Goal: Check status: Check status

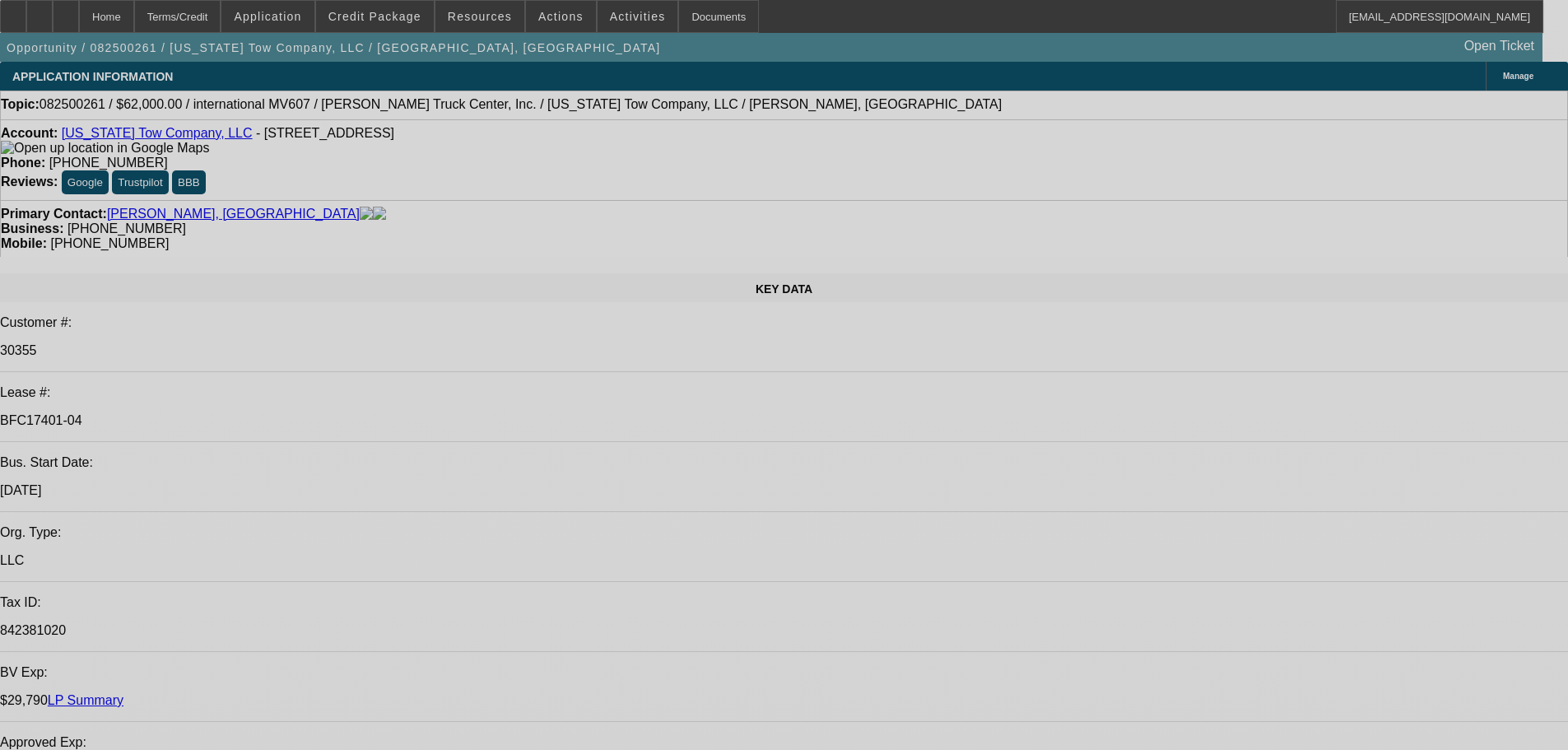
select select "0"
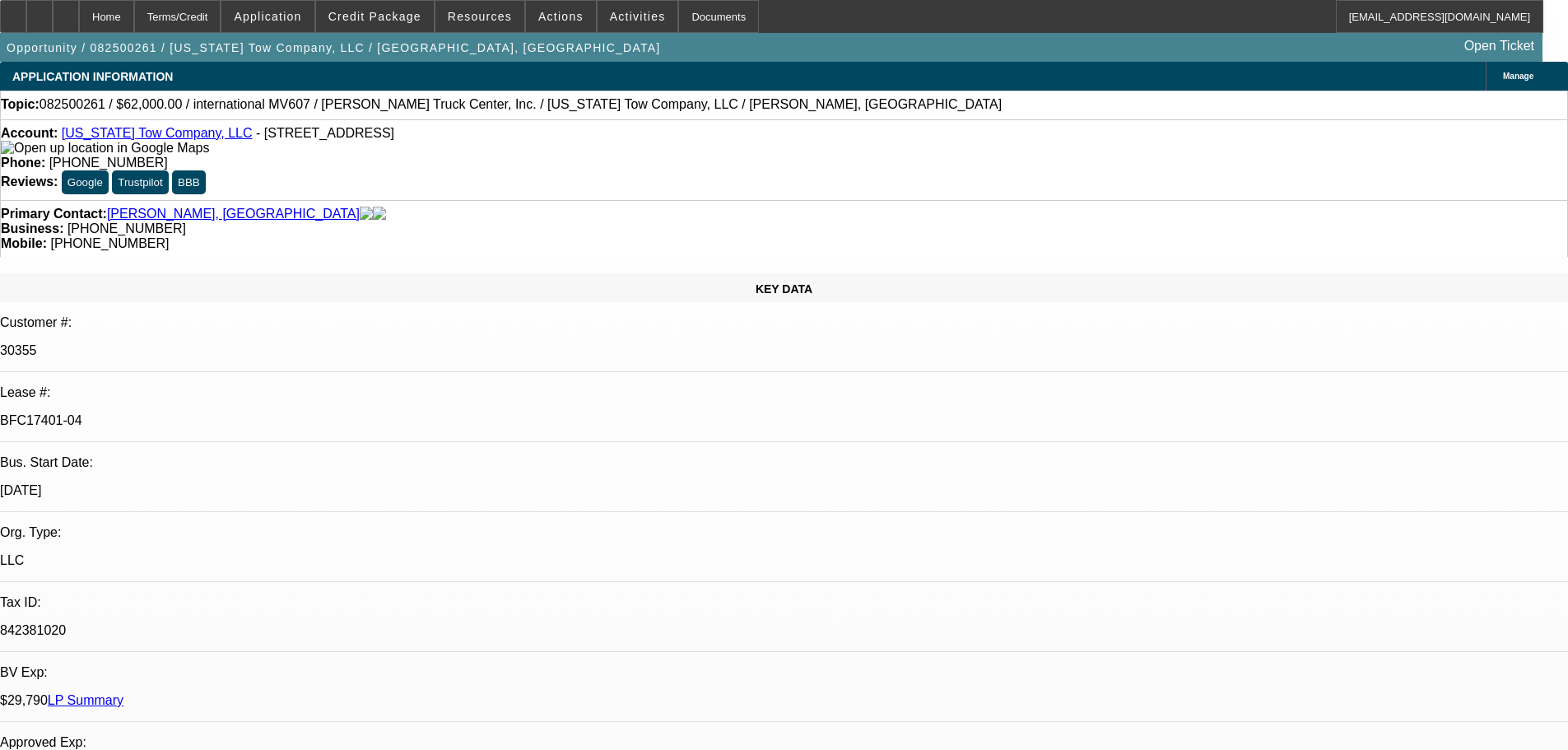
select select "2"
select select "0"
select select "6"
select select "0"
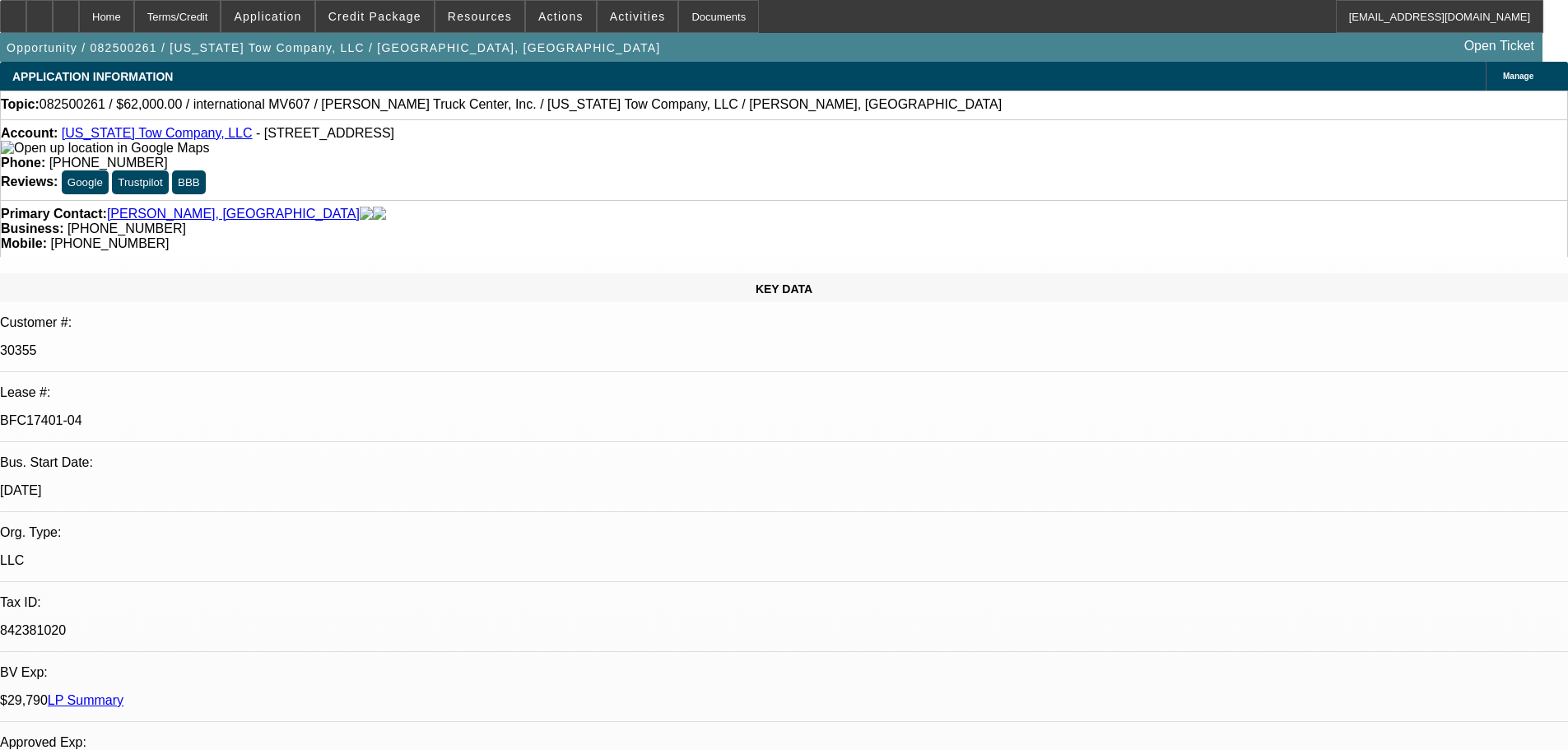
select select "2"
select select "0"
select select "6"
select select "0"
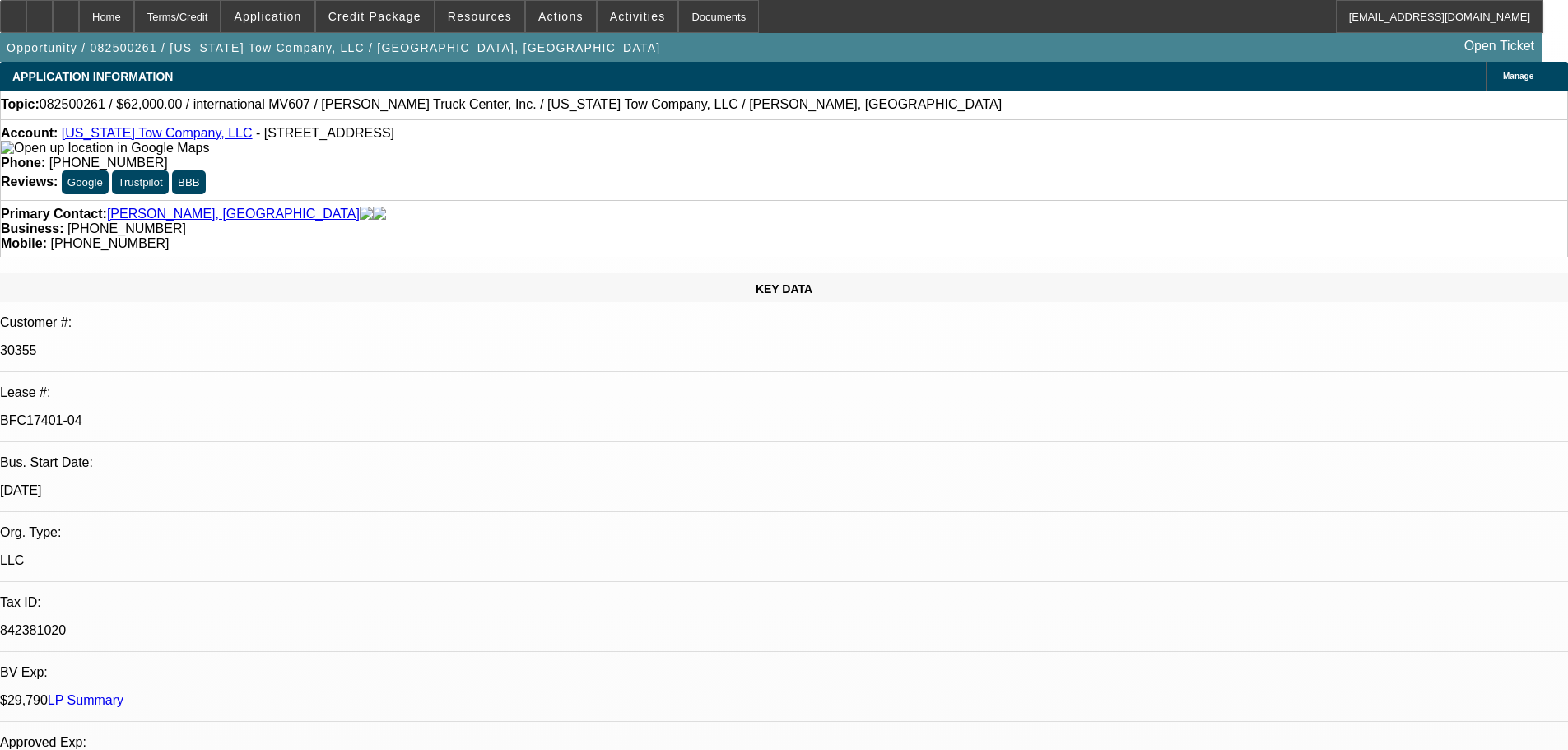
select select "2"
select select "0"
select select "6"
select select "0"
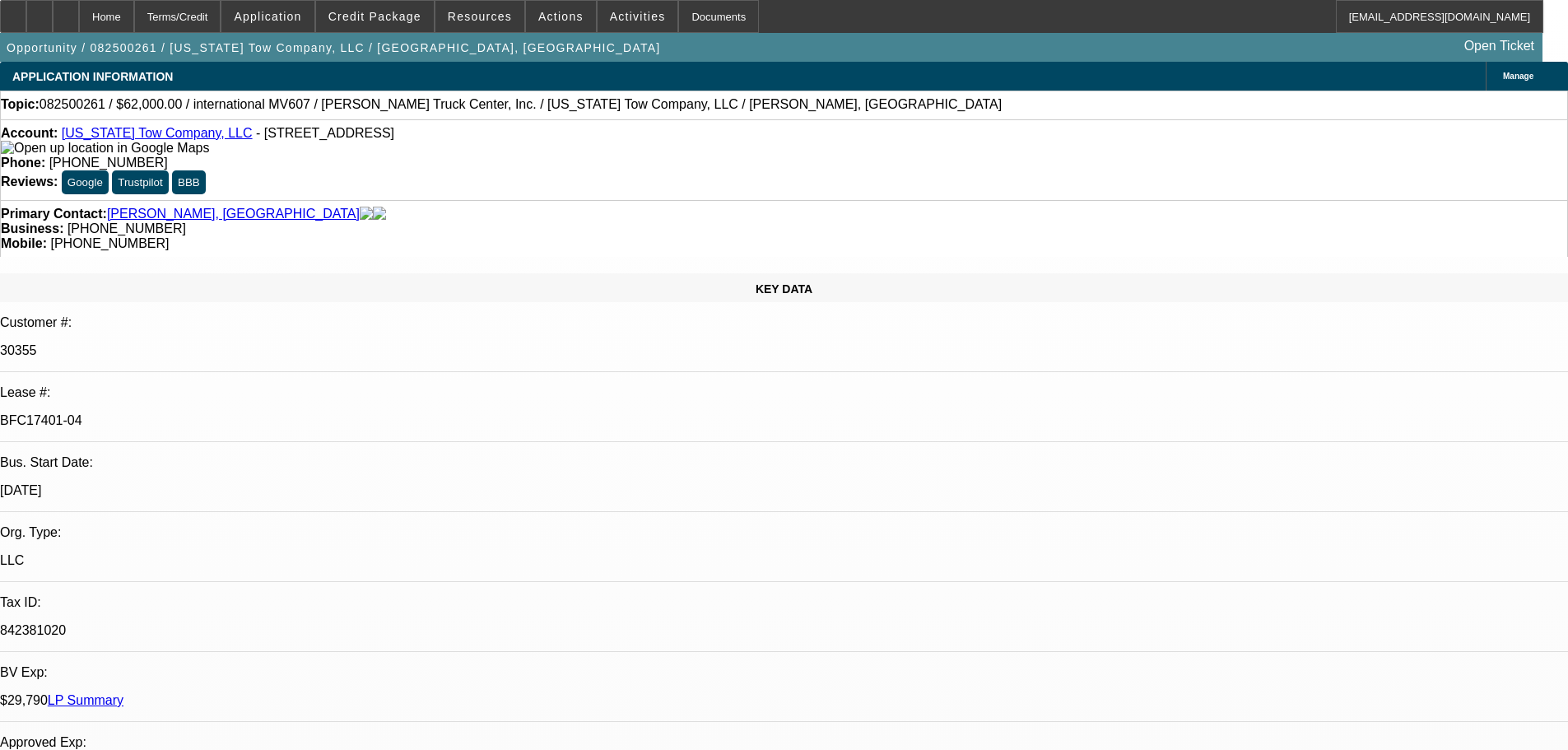
select select "2"
select select "0"
select select "6"
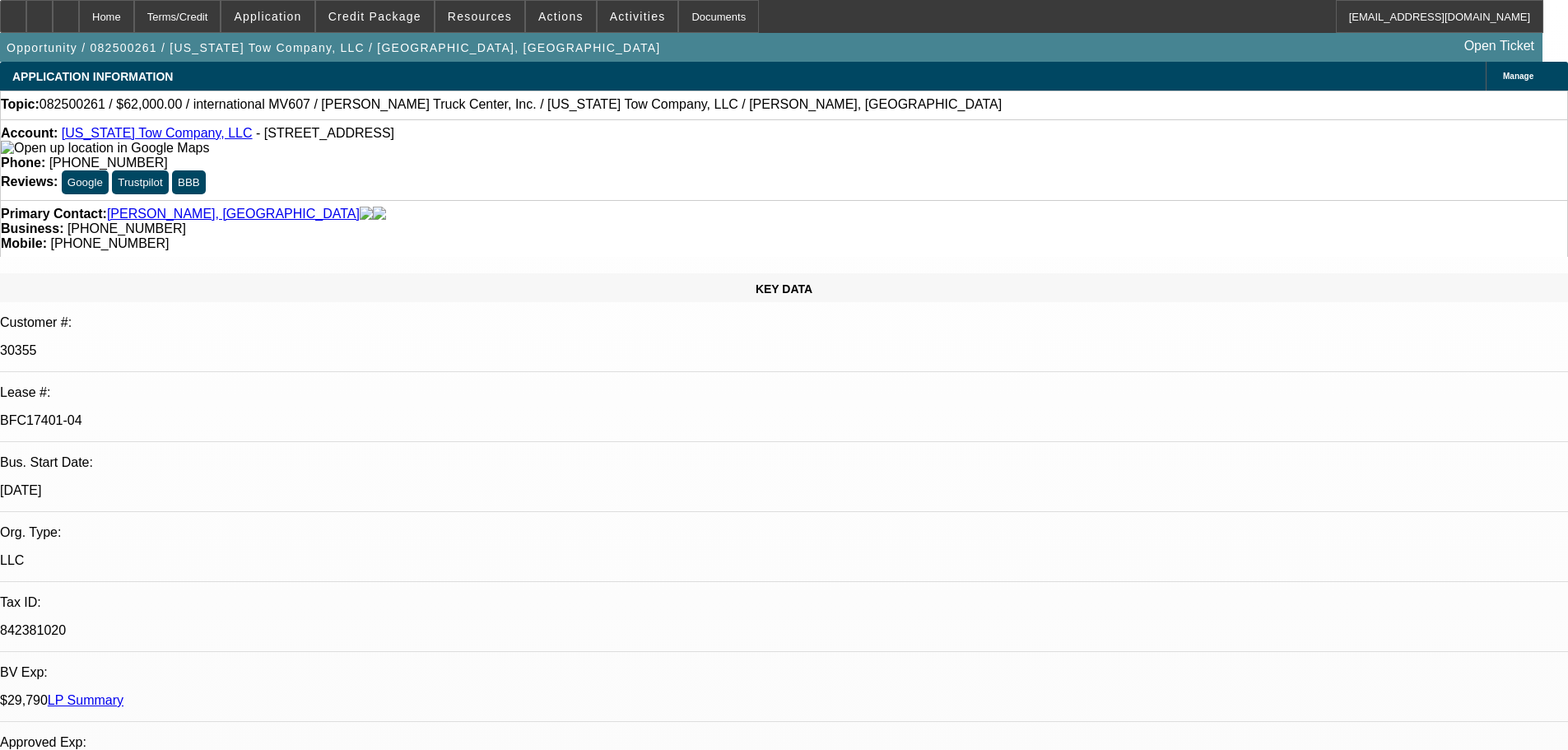
scroll to position [0, 0]
select select "0"
select select "2"
select select "0"
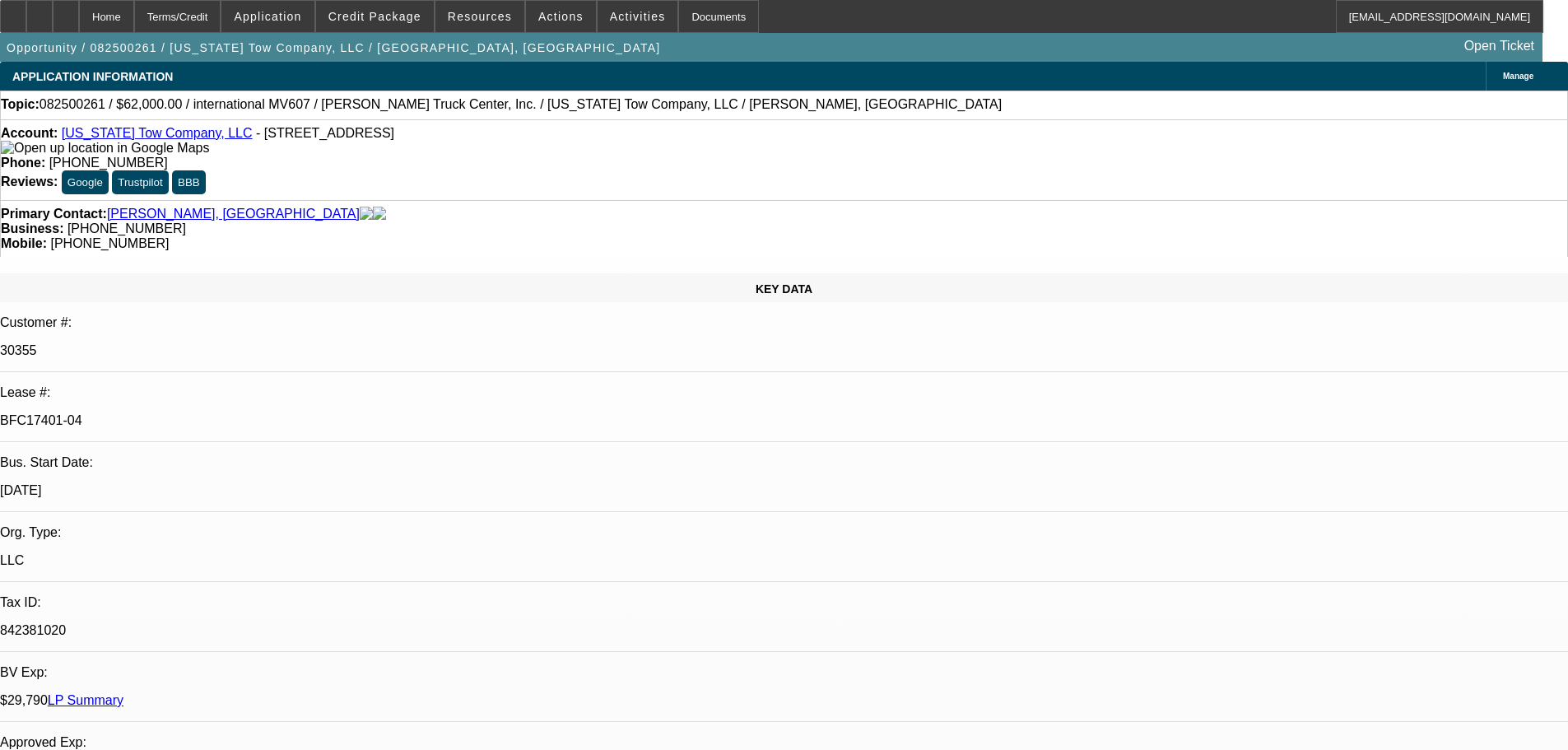
select select "6"
select select "0"
select select "2"
select select "0"
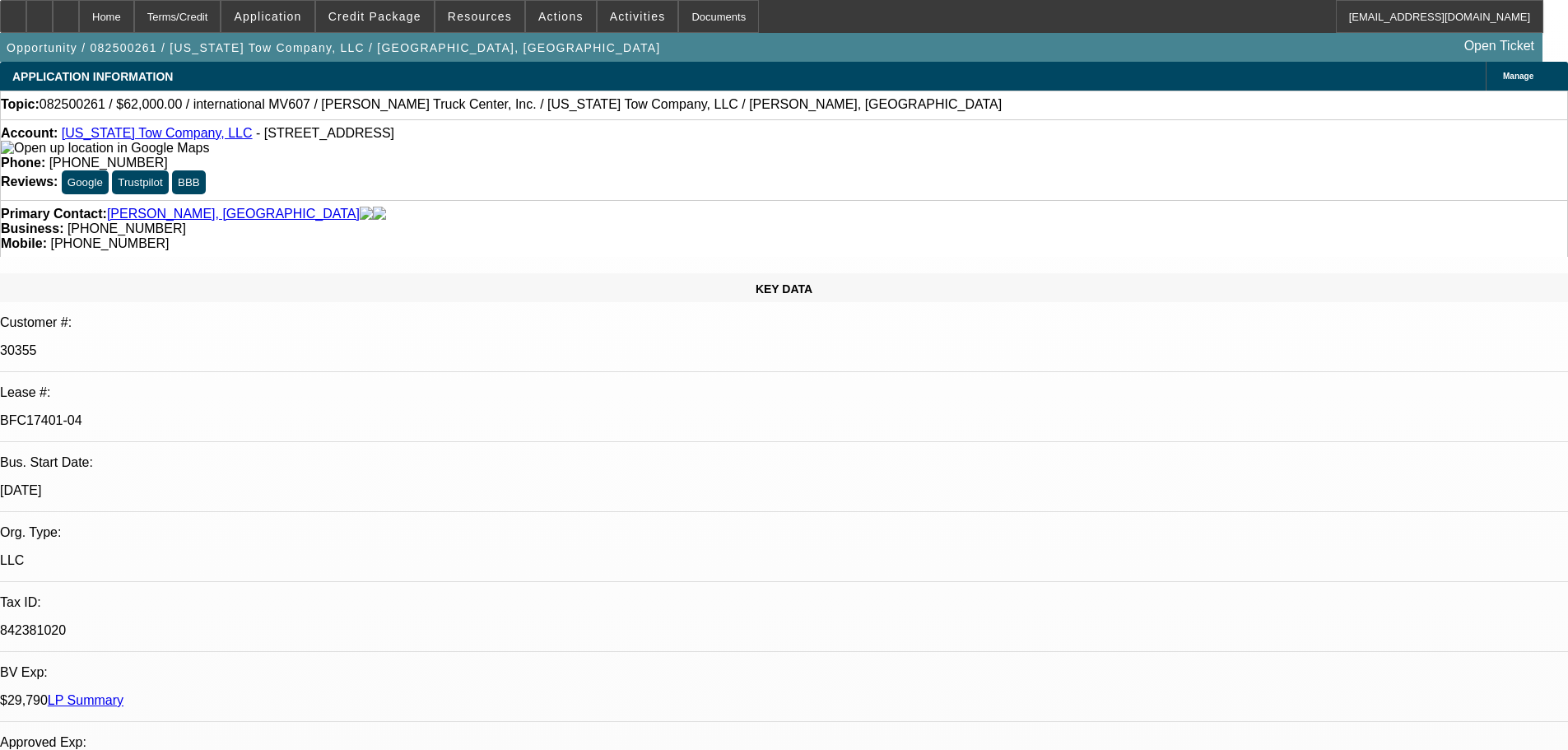
select select "6"
select select "0"
select select "2"
select select "0"
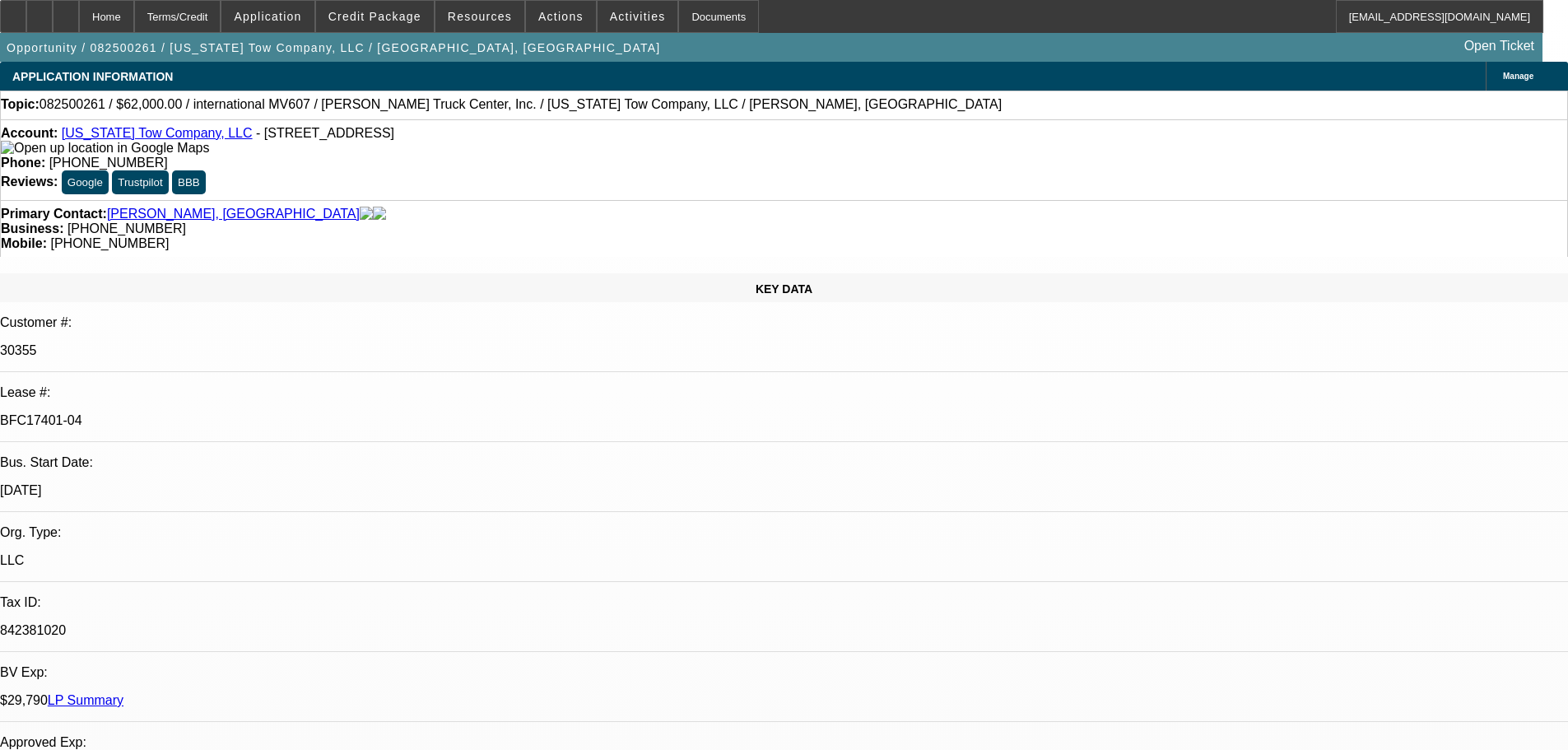
select select "6"
select select "0"
select select "2"
select select "0"
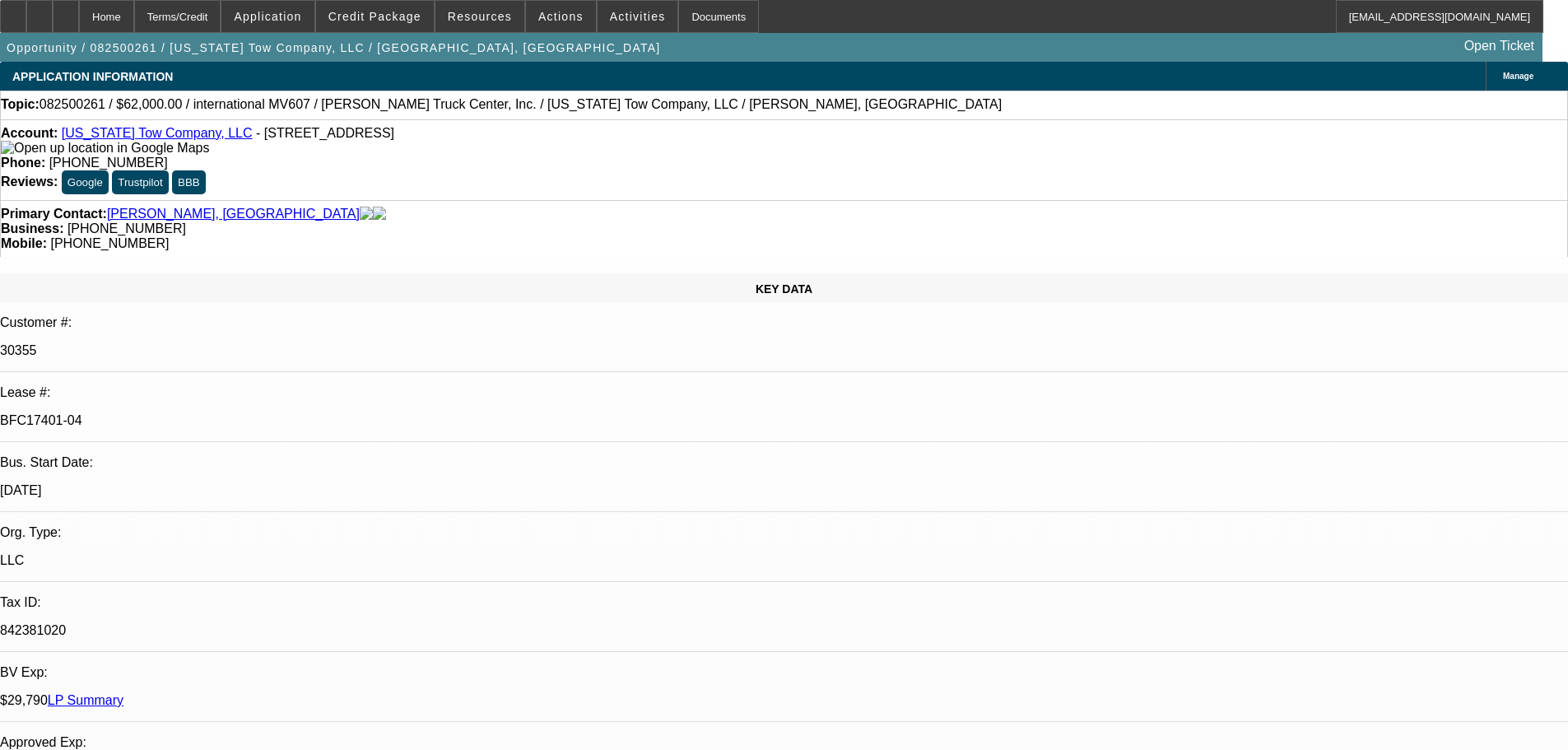
select select "6"
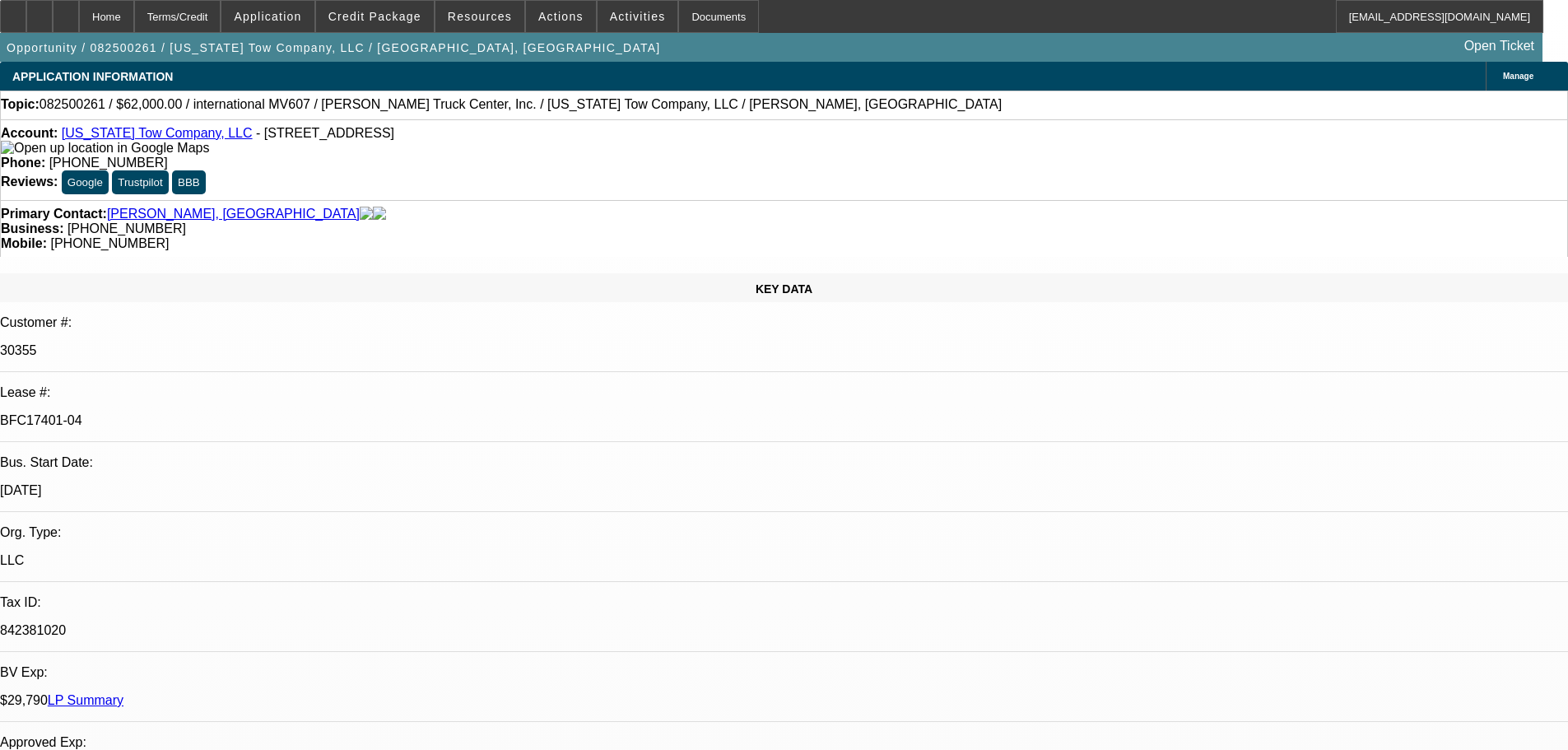
drag, startPoint x: 1193, startPoint y: 314, endPoint x: 1192, endPoint y: 345, distance: 31.0
click at [221, 19] on div "Terms/Credit" at bounding box center [177, 16] width 88 height 33
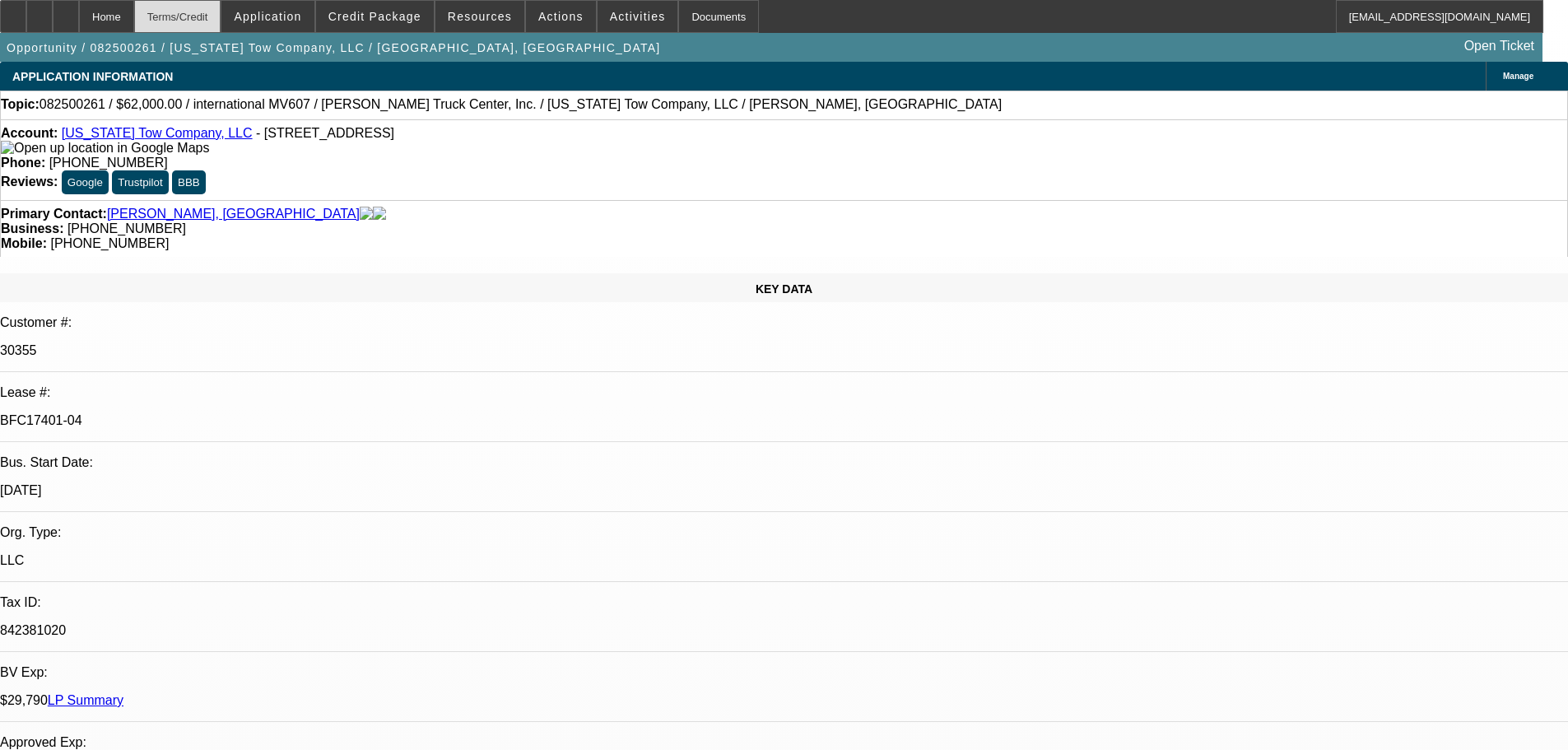
scroll to position [2731, 0]
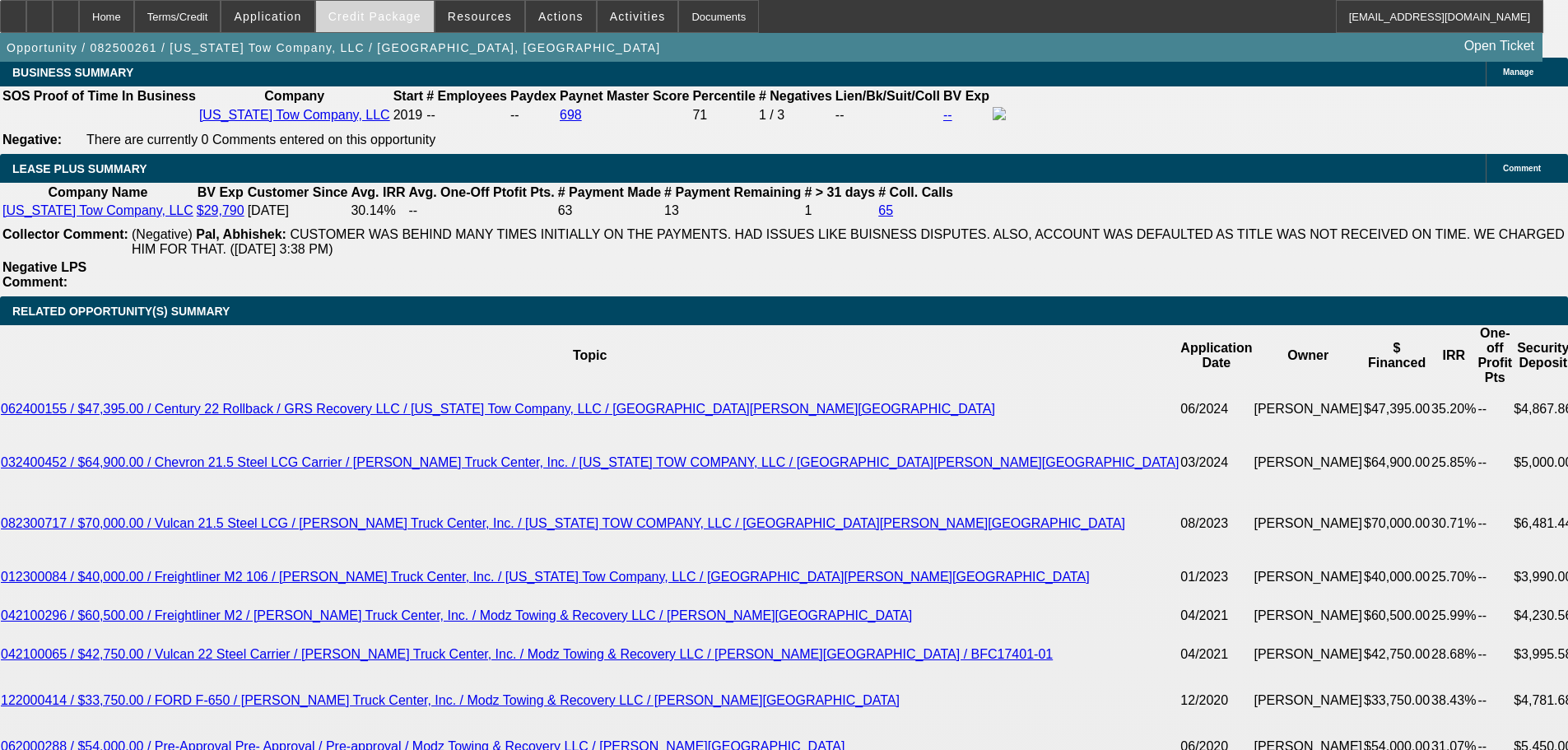
click at [373, 18] on span "Credit Package" at bounding box center [375, 16] width 93 height 13
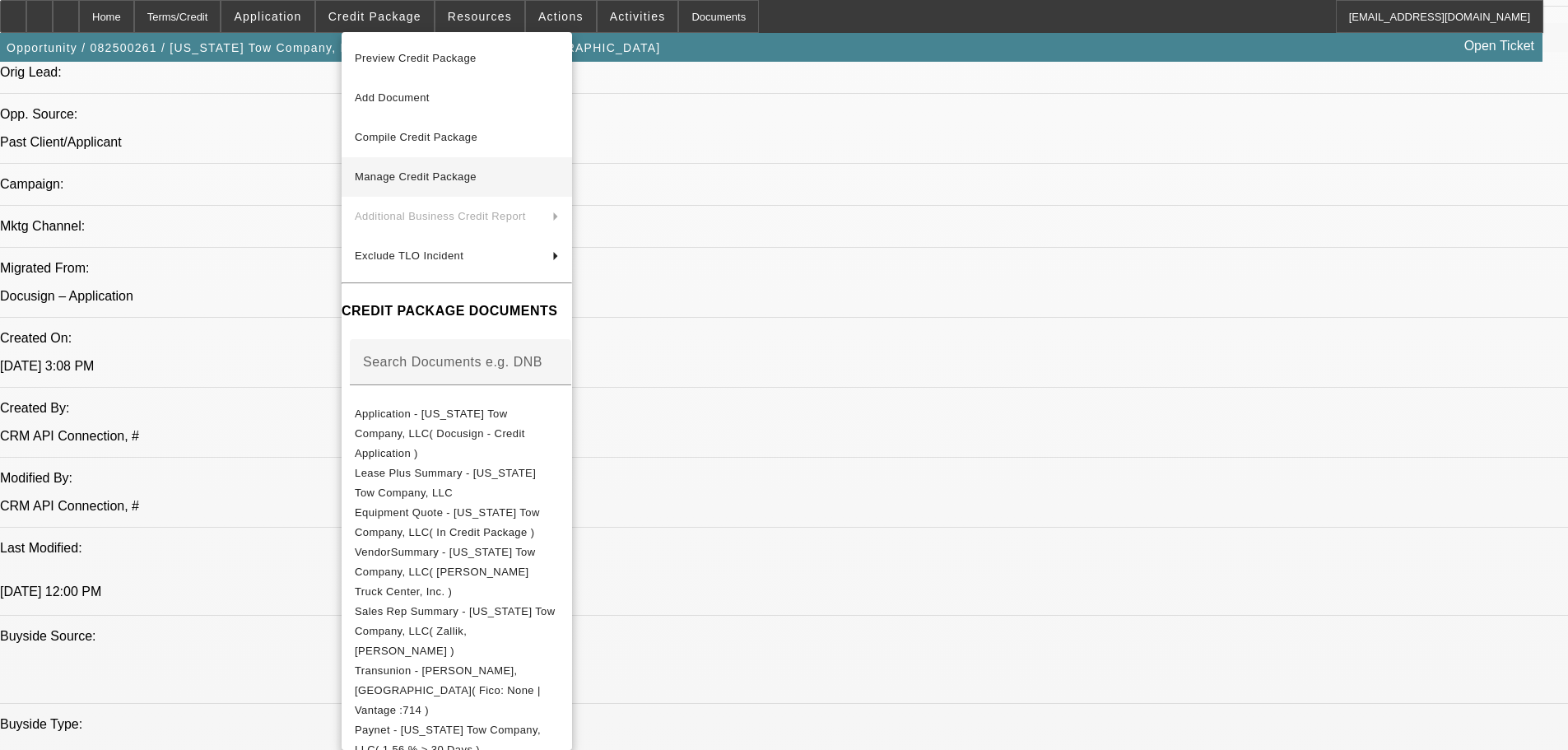
scroll to position [1085, 0]
click at [457, 173] on span "Manage Credit Package" at bounding box center [416, 176] width 122 height 12
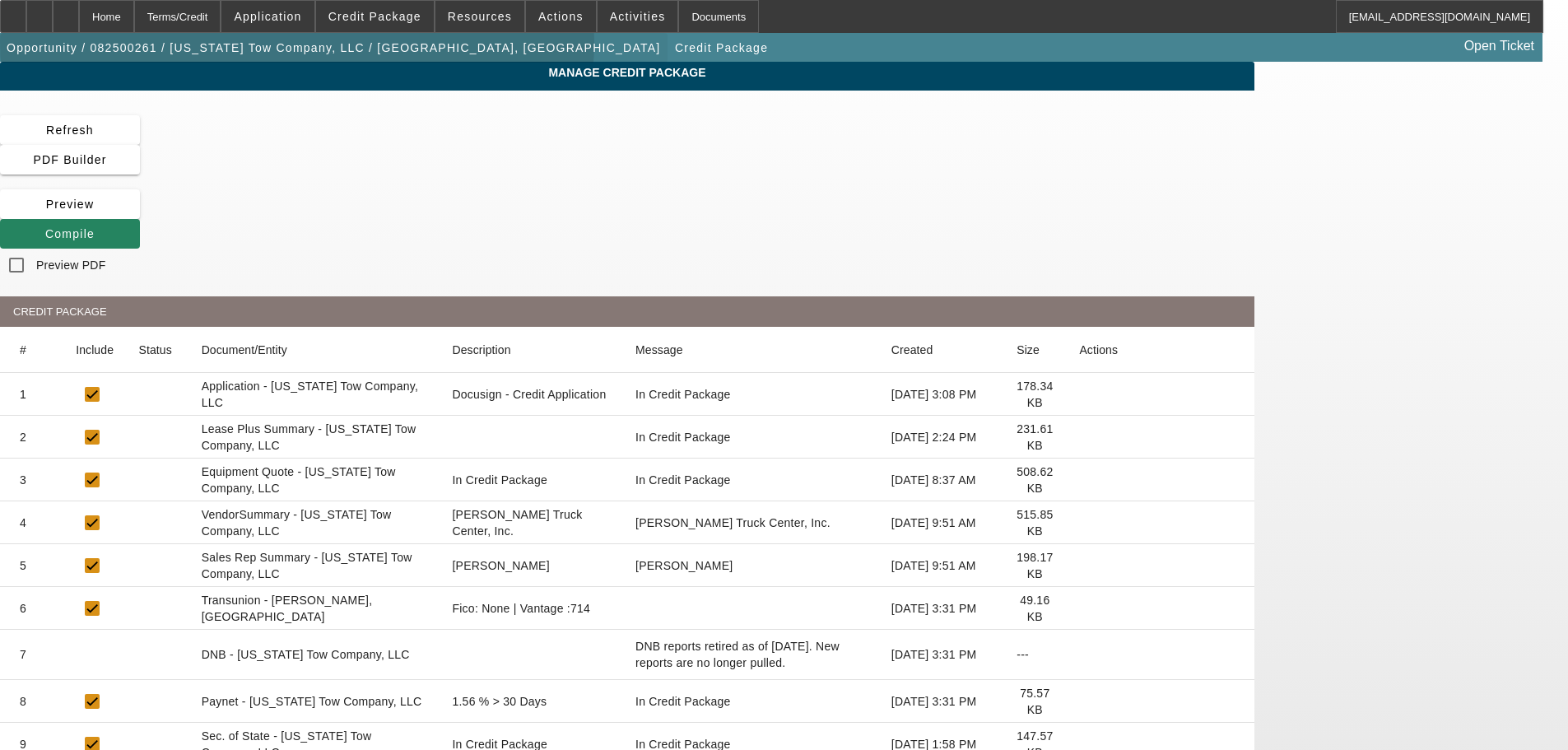
click at [309, 45] on span "Opportunity / 082500261 / [US_STATE] Tow Company, LLC / [GEOGRAPHIC_DATA], [GEO…" at bounding box center [333, 47] width 654 height 13
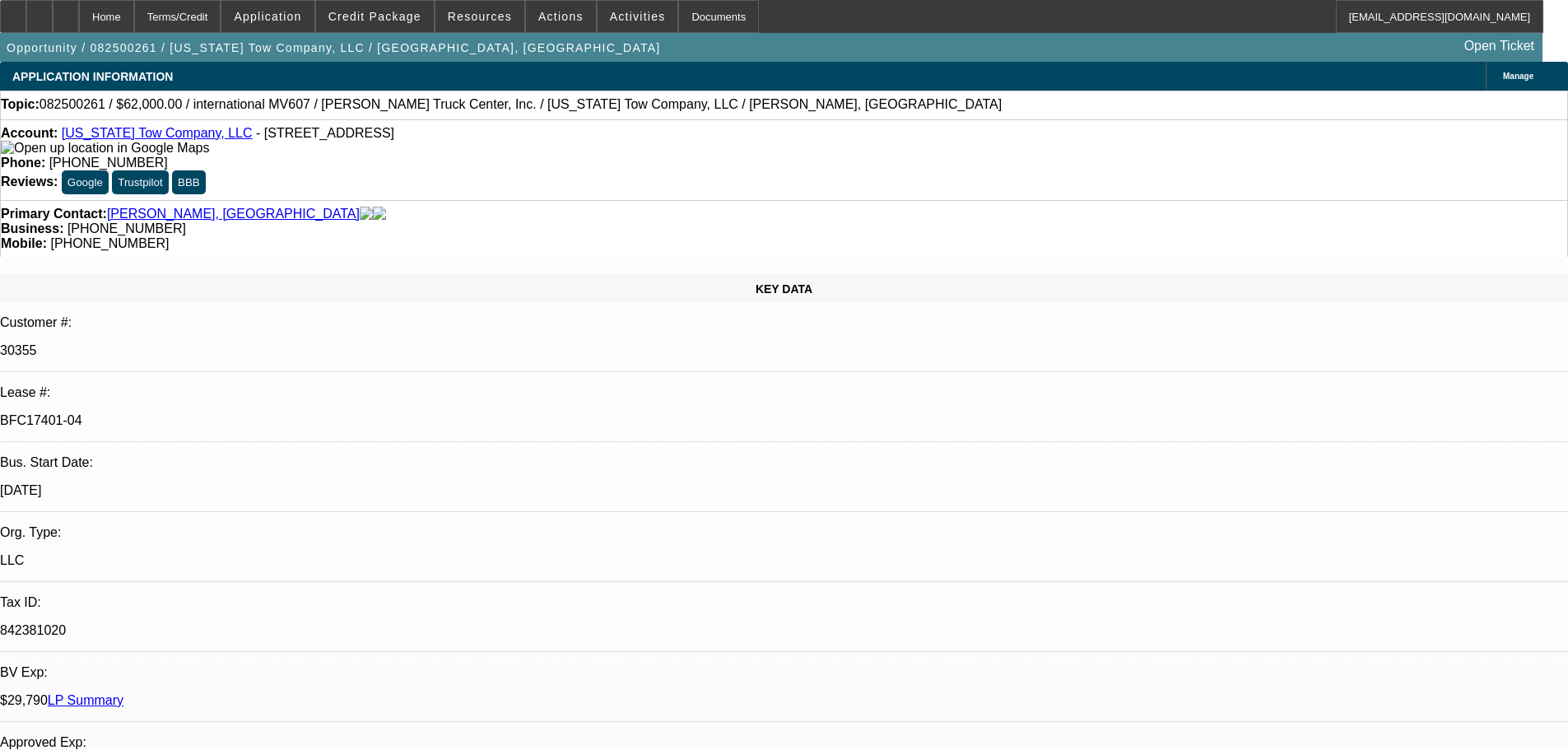
select select "0"
select select "2"
select select "0"
select select "6"
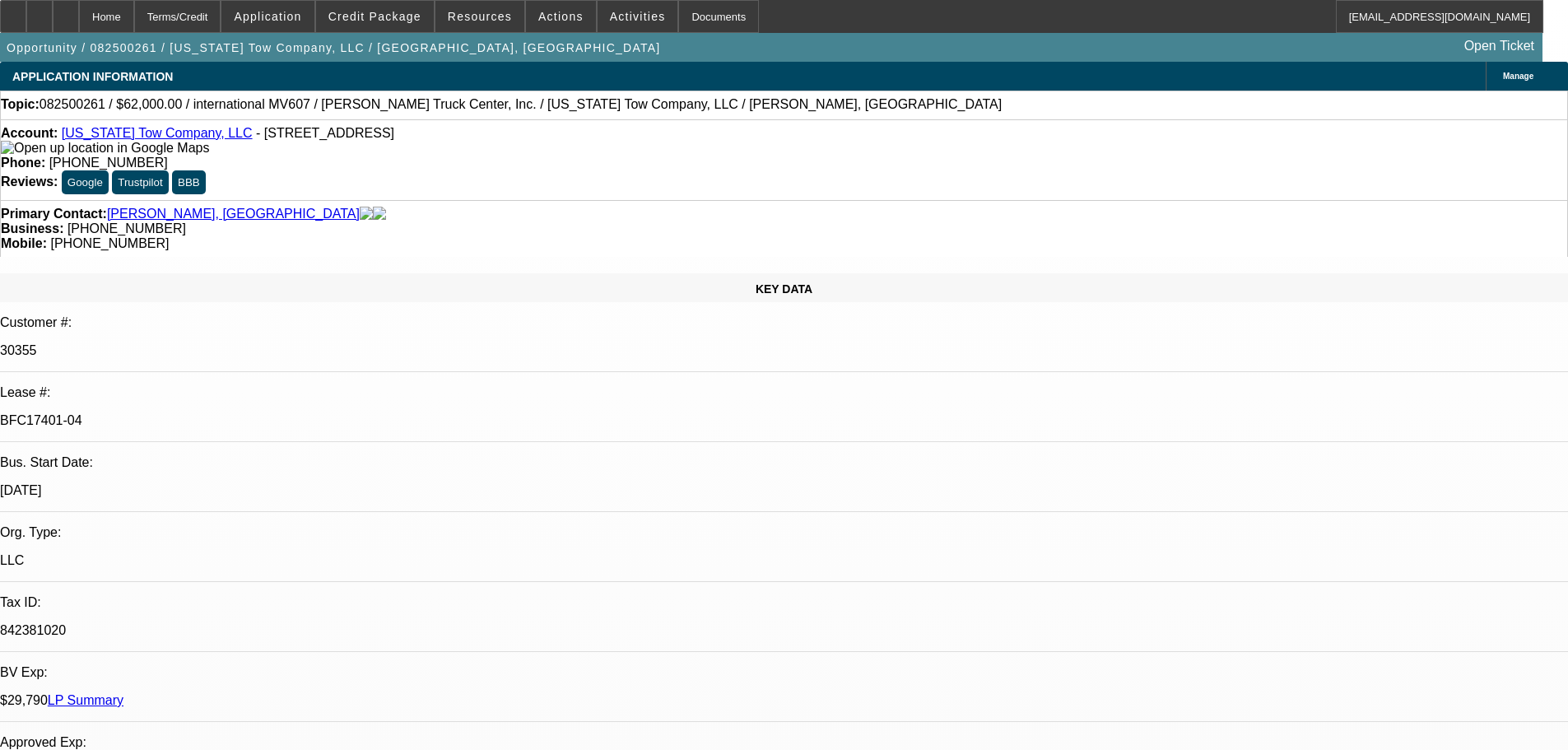
select select "0"
select select "2"
select select "0"
select select "6"
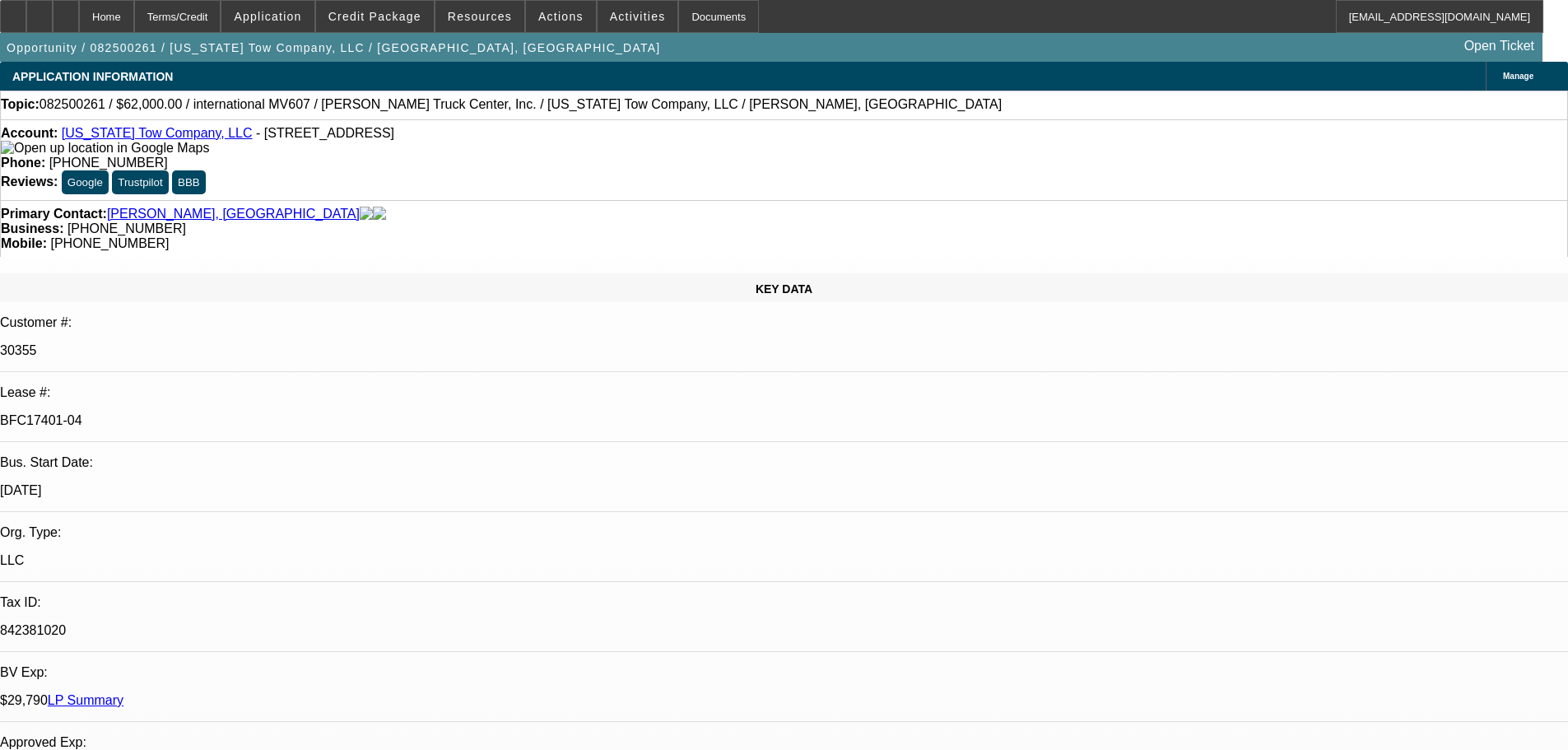
select select "0"
select select "2"
select select "0"
select select "6"
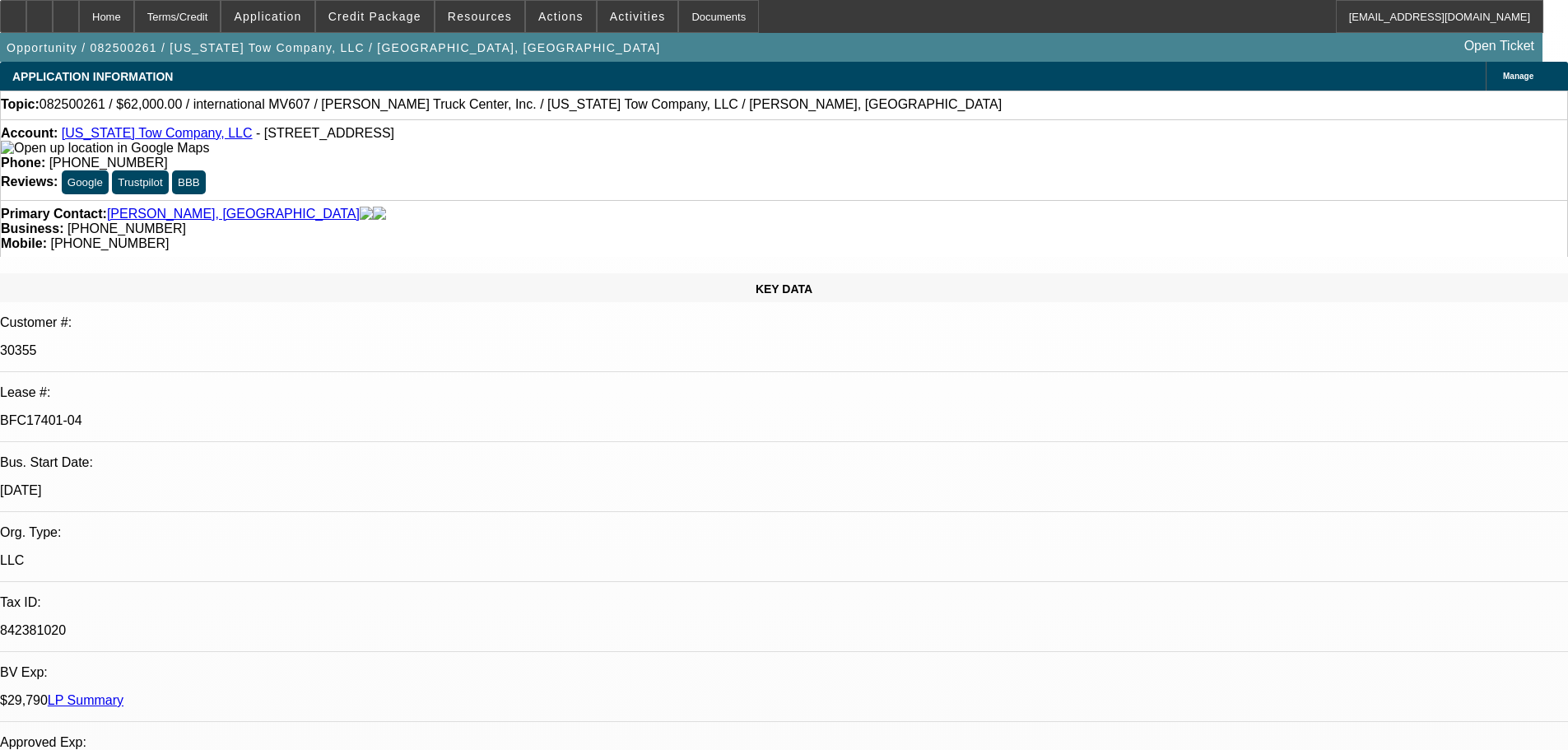
select select "0"
select select "2"
select select "0"
select select "6"
